Goal: Task Accomplishment & Management: Manage account settings

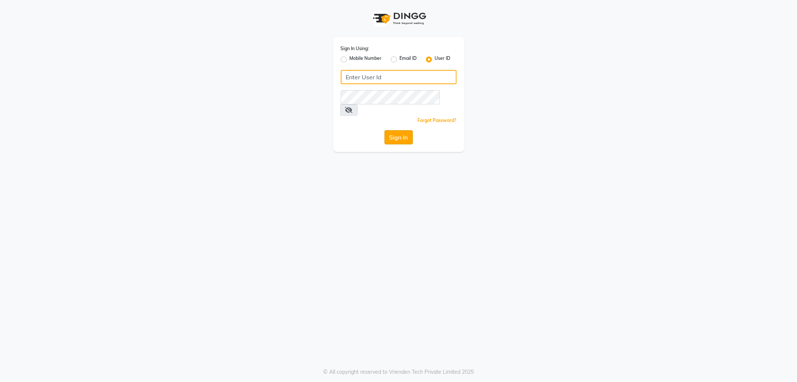
type input "NHANS"
click at [400, 130] on button "Sign In" at bounding box center [399, 137] width 28 height 14
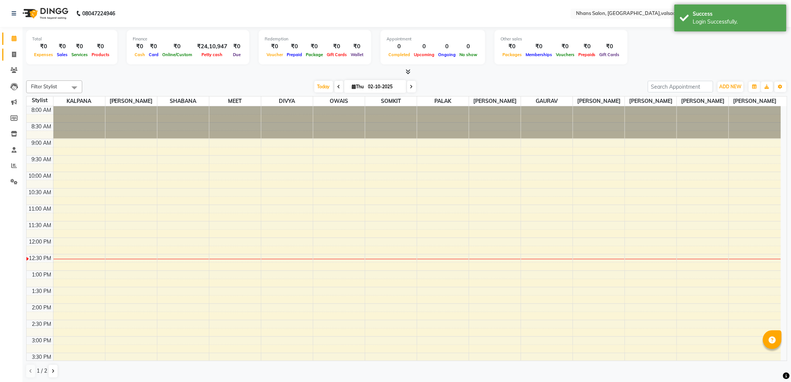
click at [11, 59] on link "Invoice" at bounding box center [11, 55] width 18 height 12
select select "service"
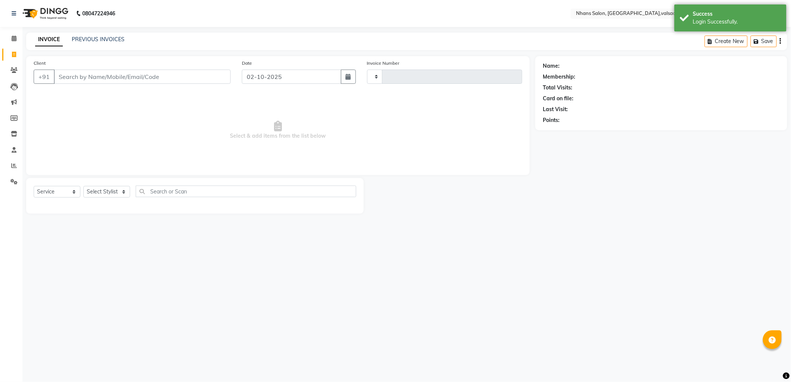
type input "3990"
select select "3706"
click at [104, 191] on select "Select Stylist" at bounding box center [106, 192] width 47 height 12
select select "52827"
click at [83, 186] on select "Select Stylist [PERSON_NAME] DIVYA [PERSON_NAME] [PERSON_NAME] MEET OWAIS PALAK…" at bounding box center [106, 192] width 47 height 12
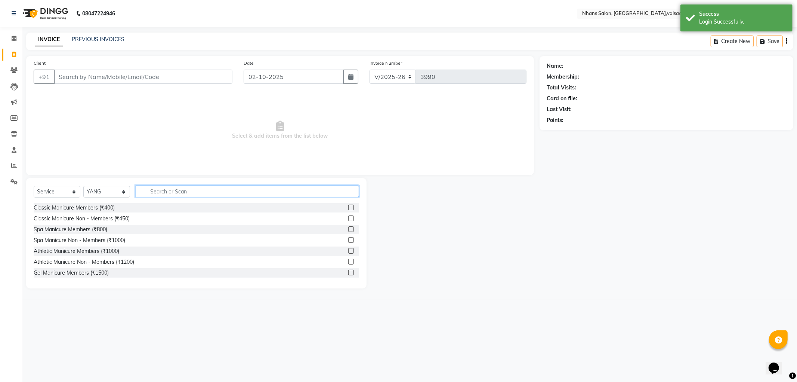
click at [172, 185] on input "text" at bounding box center [248, 191] width 224 height 12
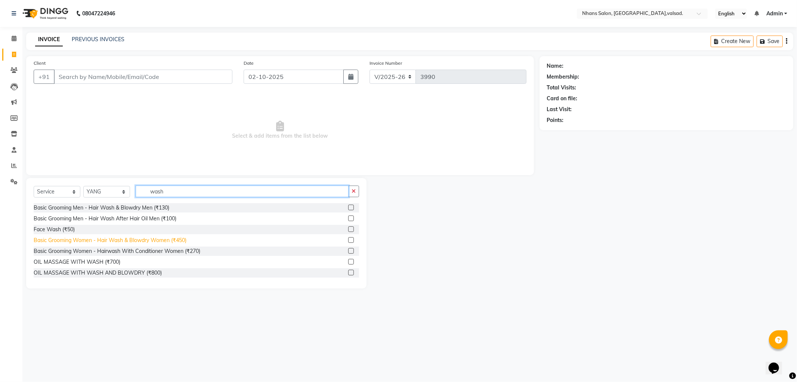
type input "wash"
click at [163, 241] on div "Basic Grooming Women - Hair Wash & Blowdry Women (₹450)" at bounding box center [110, 240] width 153 height 8
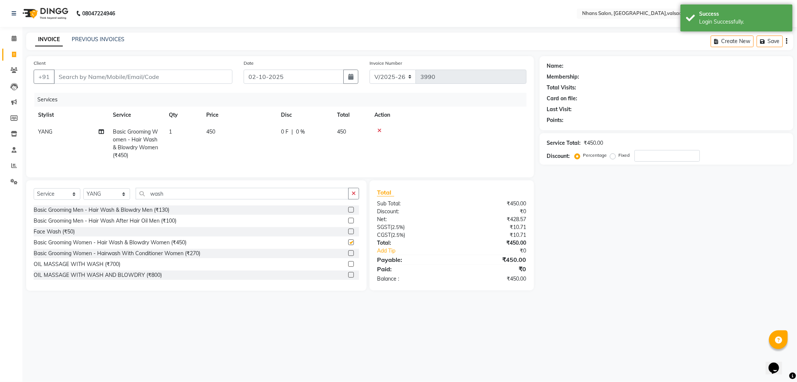
checkbox input "false"
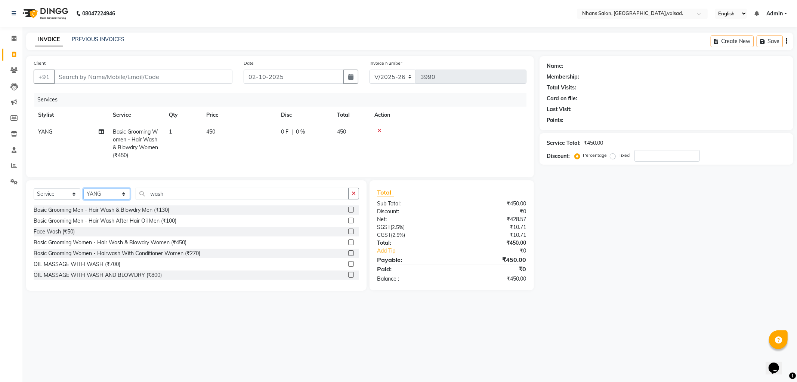
click at [100, 200] on select "Select Stylist [PERSON_NAME] DIVYA [PERSON_NAME] [PERSON_NAME] MEET OWAIS PALAK…" at bounding box center [106, 194] width 47 height 12
drag, startPoint x: 179, startPoint y: 198, endPoint x: 98, endPoint y: 191, distance: 81.1
click at [98, 191] on div "Select Service Product Membership Package Voucher Prepaid Gift Card Select Styl…" at bounding box center [196, 235] width 341 height 110
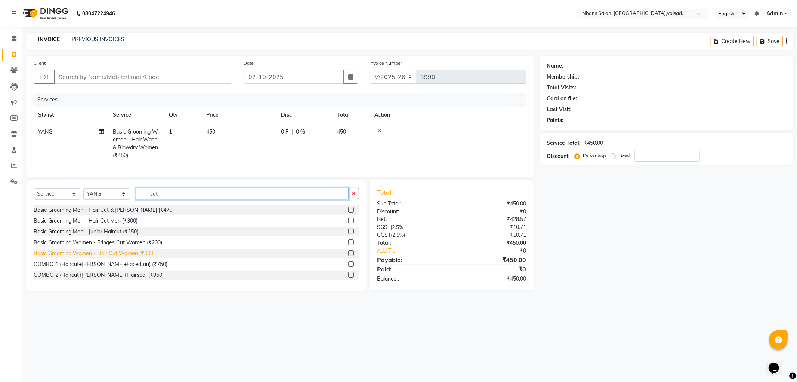
type input "cut"
click at [142, 257] on div "Basic Grooming Women - Hair Cut Women (₹600)" at bounding box center [94, 253] width 121 height 8
checkbox input "false"
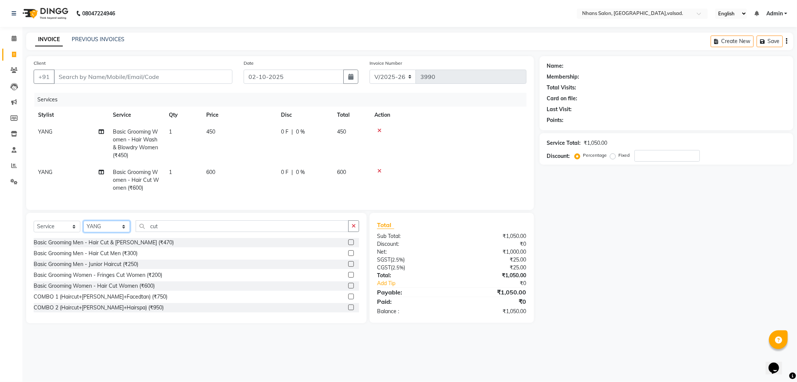
click at [109, 232] on select "Select Stylist [PERSON_NAME] DIVYA [PERSON_NAME] [PERSON_NAME] MEET OWAIS PALAK…" at bounding box center [106, 227] width 47 height 12
select select "78123"
click at [83, 227] on select "Select Stylist [PERSON_NAME] DIVYA [PERSON_NAME] [PERSON_NAME] MEET OWAIS PALAK…" at bounding box center [106, 227] width 47 height 12
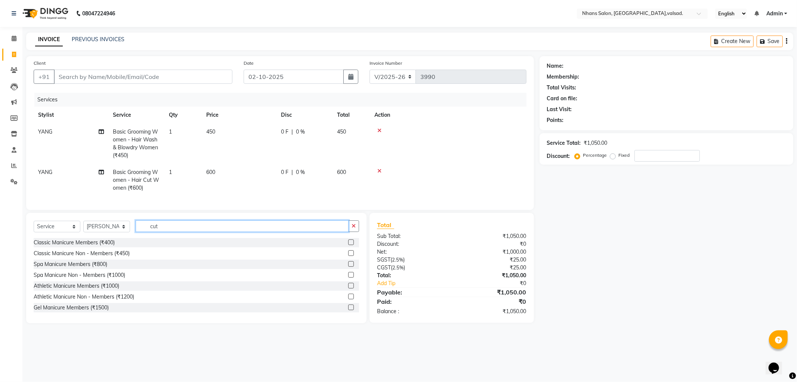
click at [165, 232] on input "cut" at bounding box center [242, 226] width 213 height 12
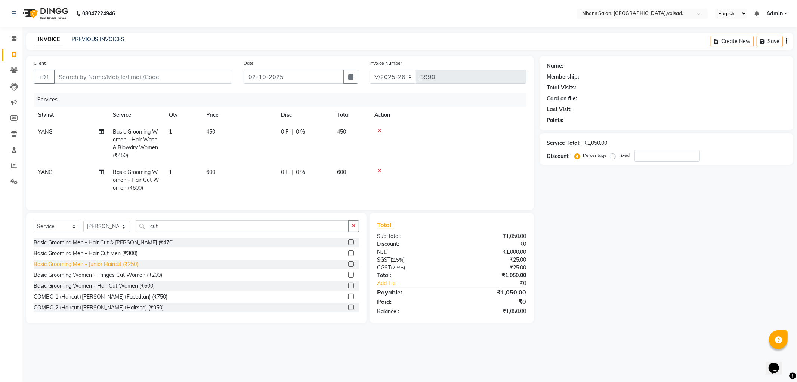
click at [137, 268] on div "Basic Grooming Men - Junior Haircut (₹250)" at bounding box center [86, 264] width 105 height 8
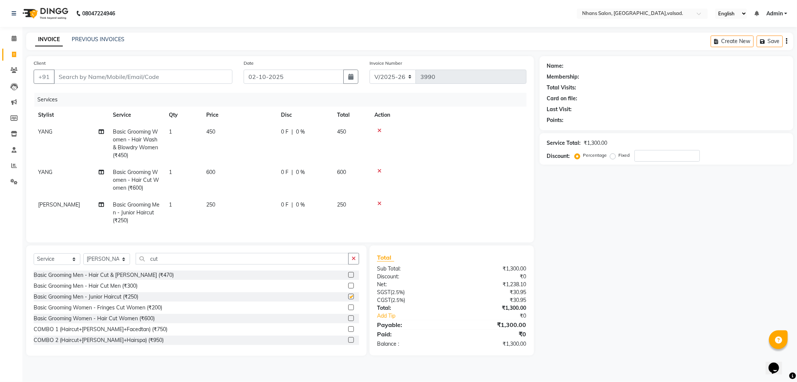
checkbox input "false"
click at [224, 206] on td "250" at bounding box center [239, 212] width 75 height 33
select select "78123"
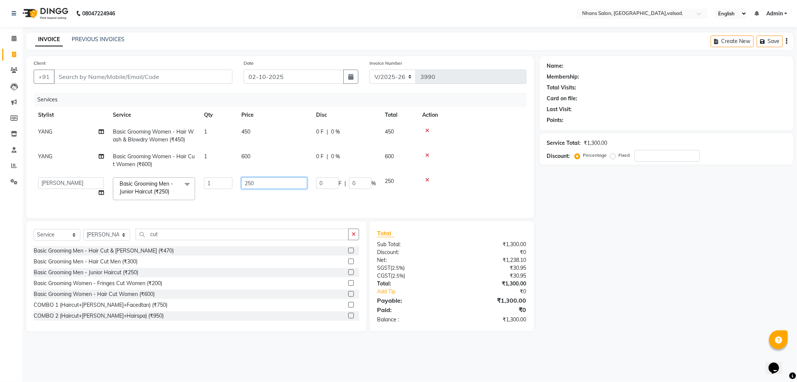
drag, startPoint x: 259, startPoint y: 182, endPoint x: 193, endPoint y: 170, distance: 67.5
click at [200, 173] on tr "[PERSON_NAME] DIVYA [PERSON_NAME] [PERSON_NAME] MEET OWAIS PALAK SHABANA SOMKIT…" at bounding box center [280, 189] width 493 height 32
type input "350"
click at [219, 200] on tr "[PERSON_NAME] DIVYA [PERSON_NAME] [PERSON_NAME] MEET OWAIS PALAK SHABANA SOMKIT…" at bounding box center [280, 189] width 493 height 32
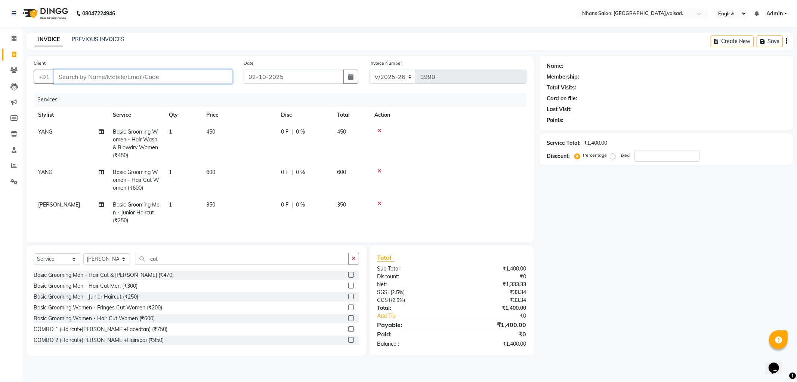
click at [175, 70] on input "Client" at bounding box center [143, 77] width 179 height 14
click at [154, 57] on div "Client +91 Date [DATE] Invoice Number V/2025 V/[PHONE_NUMBER] Services Stylist …" at bounding box center [280, 149] width 508 height 186
click at [143, 77] on input "Client" at bounding box center [143, 77] width 179 height 14
click at [104, 76] on input "Client" at bounding box center [143, 77] width 179 height 14
type input "9"
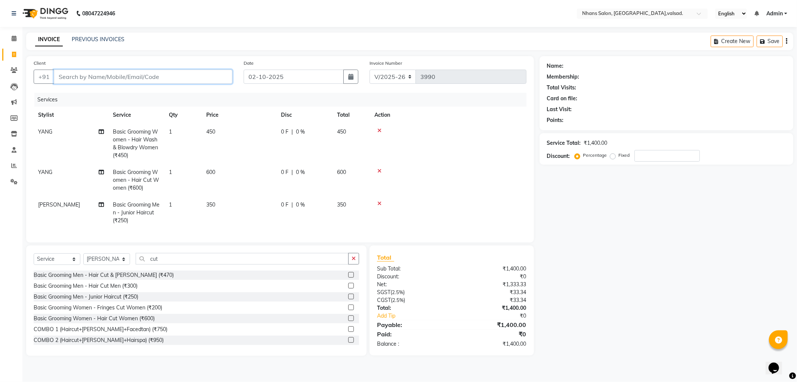
type input "0"
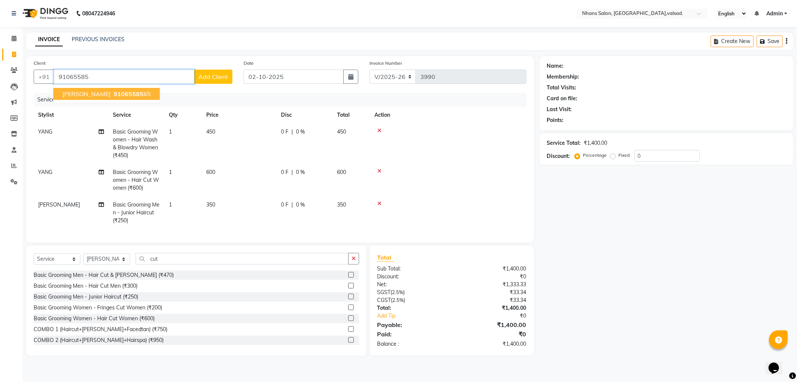
click at [112, 90] on ngb-highlight "91065585 65" at bounding box center [131, 93] width 39 height 7
type input "9106558565"
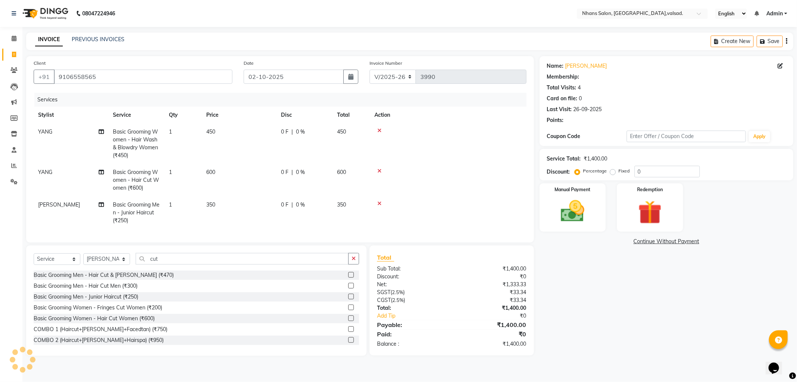
select select "1: Object"
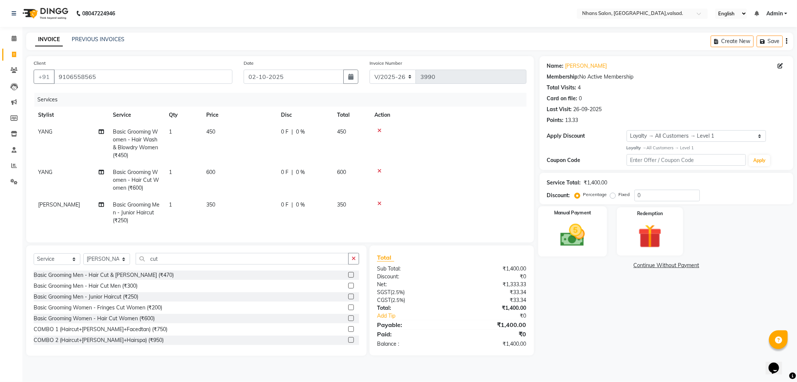
click at [586, 230] on img at bounding box center [573, 235] width 40 height 28
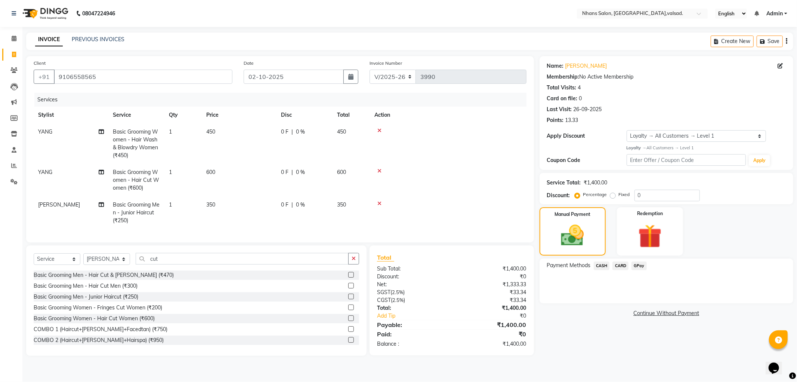
click at [604, 267] on span "CASH" at bounding box center [602, 265] width 16 height 9
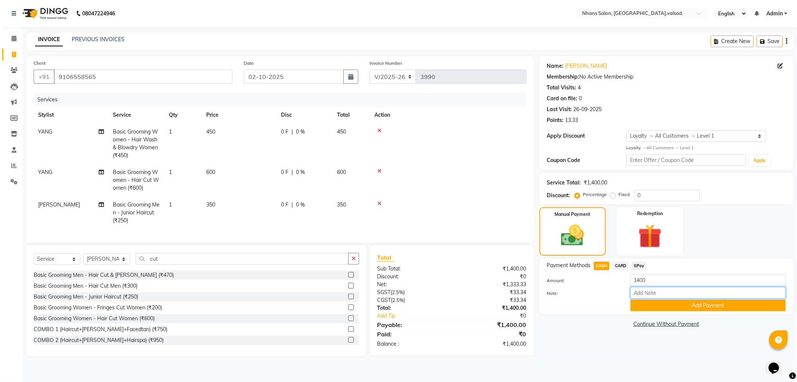
click at [642, 296] on input "Note:" at bounding box center [708, 293] width 155 height 12
click at [644, 305] on button "Add Payment" at bounding box center [708, 305] width 155 height 12
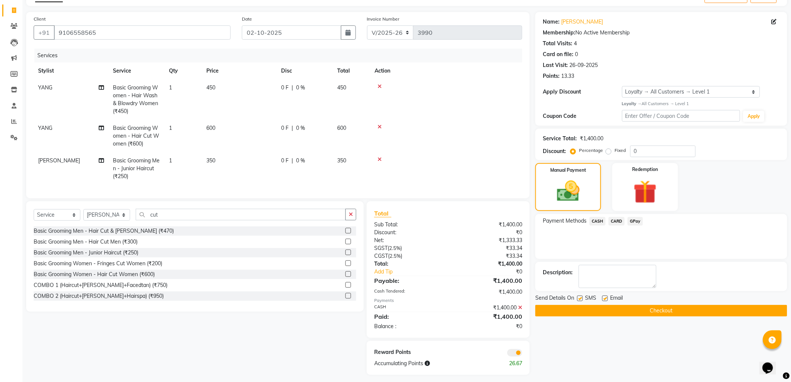
scroll to position [53, 0]
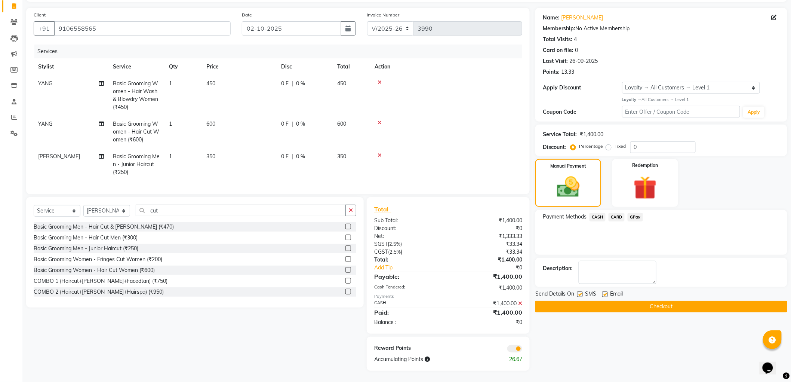
click at [641, 303] on button "Checkout" at bounding box center [661, 307] width 252 height 12
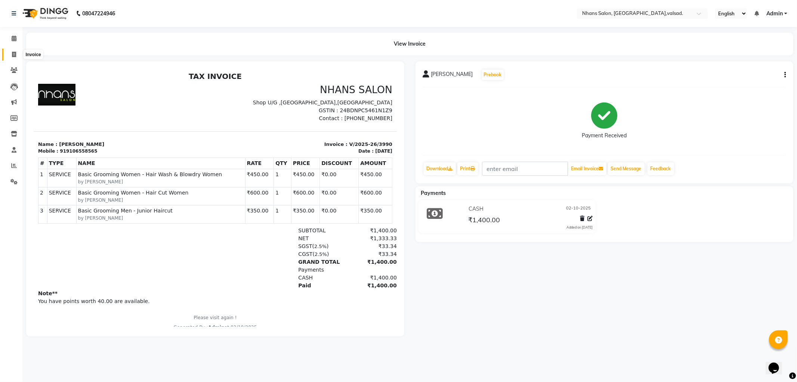
click at [18, 53] on span at bounding box center [13, 54] width 13 height 9
select select "service"
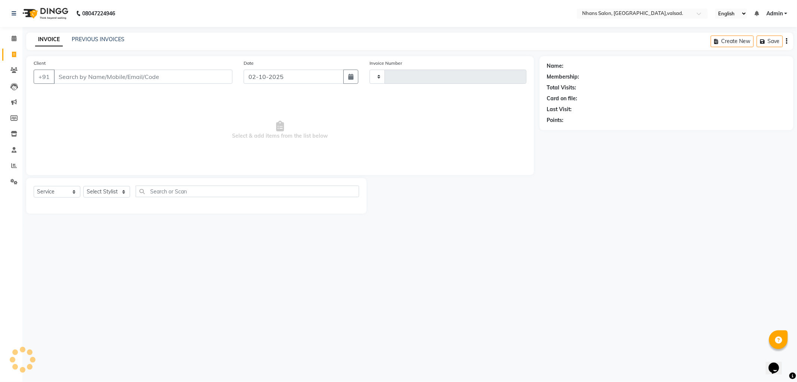
type input "3992"
select select "3706"
click at [110, 185] on div "Select Service Product Membership Package Voucher Prepaid Gift Card Select Styl…" at bounding box center [196, 196] width 341 height 36
click at [109, 196] on select "Select Stylist" at bounding box center [106, 192] width 47 height 12
select select "17454"
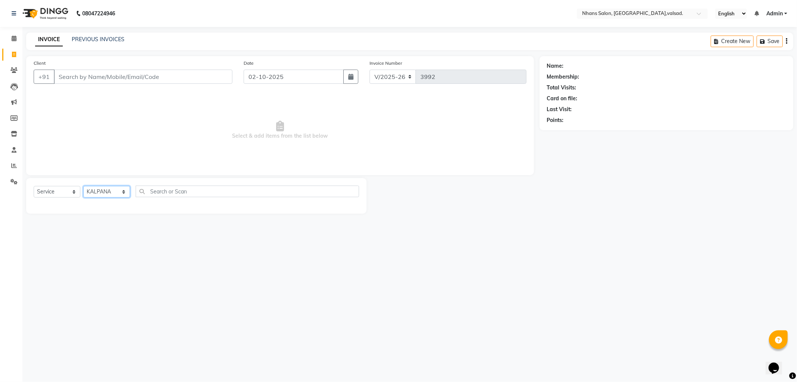
click at [83, 186] on select "Select Stylist [PERSON_NAME] DIVYA [PERSON_NAME] [PERSON_NAME] MEET OWAIS PALAK…" at bounding box center [106, 192] width 47 height 12
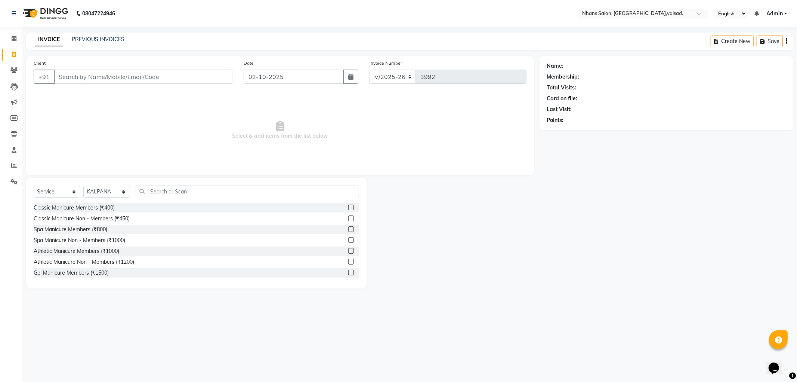
click at [178, 185] on div "Select Service Product Membership Package Voucher Prepaid Gift Card Select Styl…" at bounding box center [196, 233] width 341 height 110
click at [171, 188] on input "text" at bounding box center [248, 191] width 224 height 12
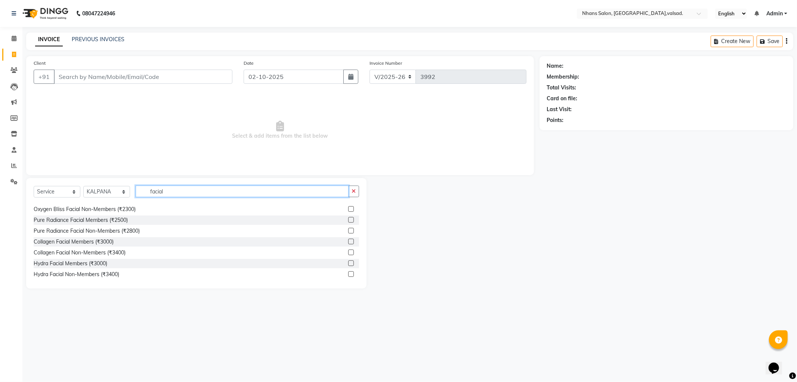
scroll to position [52, 0]
type input "facial"
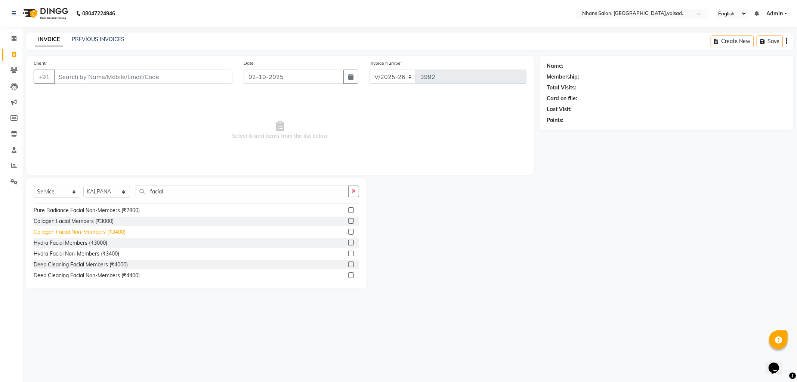
click at [118, 232] on div "Collagen Facial Non-Members (₹3400)" at bounding box center [80, 232] width 92 height 8
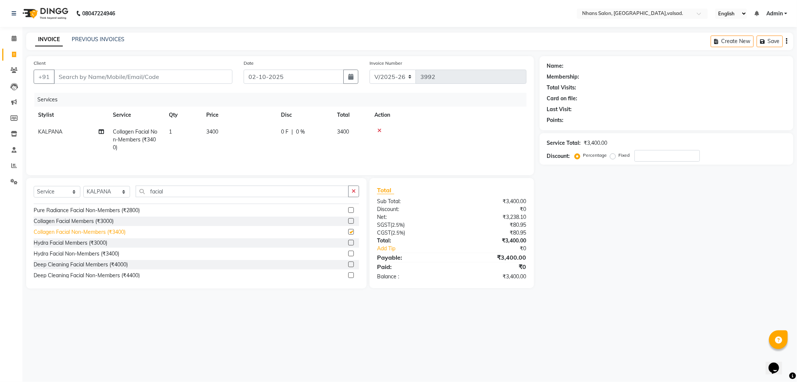
checkbox input "false"
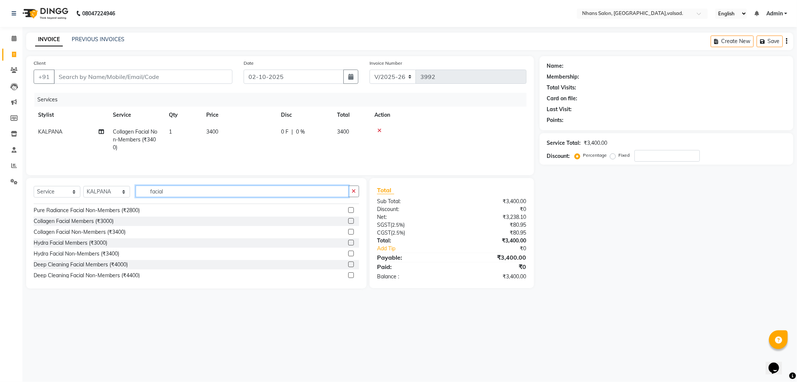
drag, startPoint x: 167, startPoint y: 190, endPoint x: 95, endPoint y: 198, distance: 72.9
click at [95, 198] on div "Select Service Product Membership Package Voucher Prepaid Gift Card Select Styl…" at bounding box center [197, 194] width 326 height 18
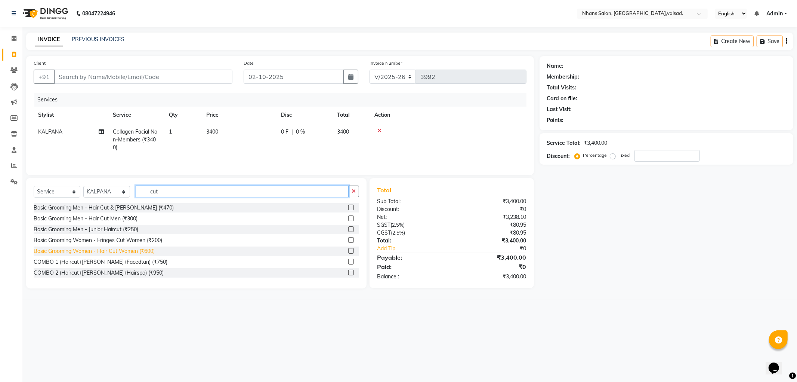
type input "cut"
click at [151, 250] on div "Basic Grooming Women - Hair Cut Women (₹600)" at bounding box center [94, 251] width 121 height 8
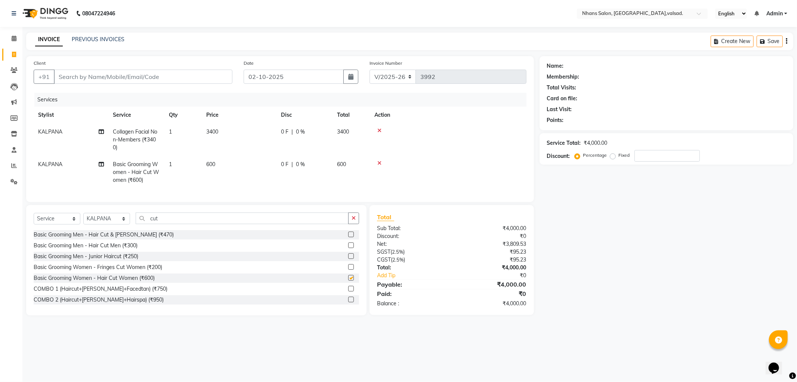
checkbox input "false"
click at [105, 224] on select "Select Stylist [PERSON_NAME] DIVYA [PERSON_NAME] [PERSON_NAME] MEET OWAIS PALAK…" at bounding box center [106, 219] width 47 height 12
click at [58, 164] on span "KALPANA" at bounding box center [50, 164] width 24 height 7
select select "17454"
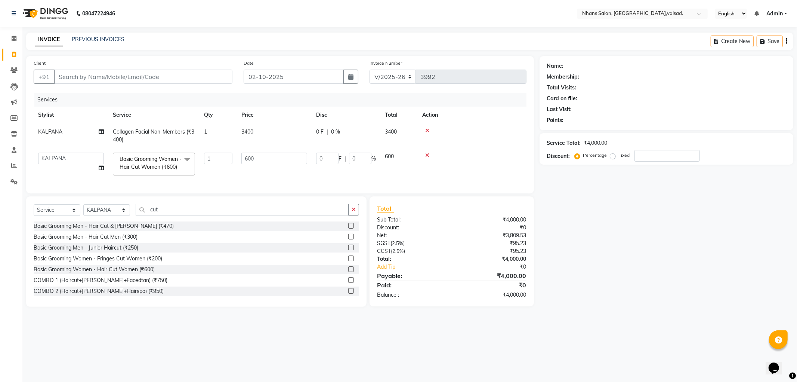
click at [58, 164] on td "[PERSON_NAME] DIVYA [PERSON_NAME] [PERSON_NAME] MEET OWAIS PALAK SHABANA SOMKIT…" at bounding box center [71, 164] width 75 height 32
click at [71, 161] on select "[PERSON_NAME] DIVYA [PERSON_NAME] [PERSON_NAME] MEET OWAIS PALAK SHABANA SOMKIT…" at bounding box center [71, 158] width 66 height 12
select select "78123"
click at [96, 85] on div "Client +91" at bounding box center [133, 74] width 210 height 31
click at [102, 76] on input "Client" at bounding box center [143, 77] width 179 height 14
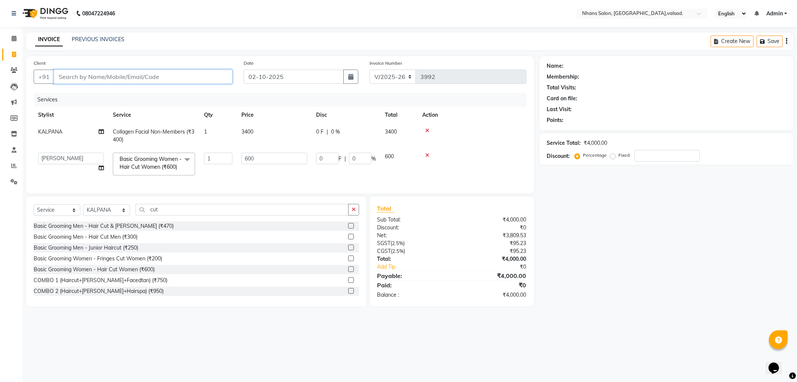
type input "t"
type input "0"
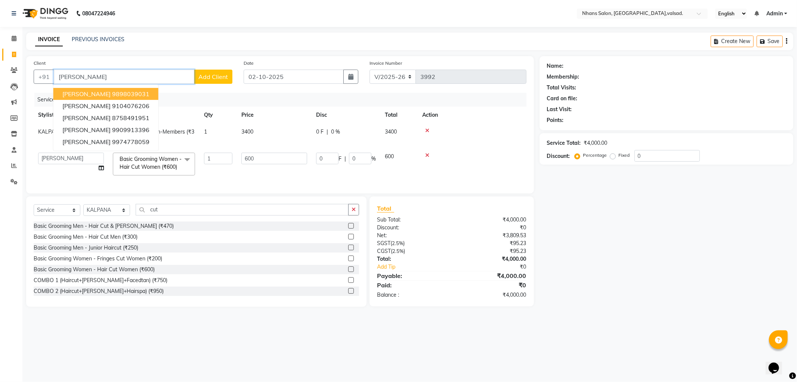
click at [111, 88] on button "[PERSON_NAME] 9898039031" at bounding box center [105, 94] width 105 height 12
type input "9898039031"
